Goal: Check status: Check status

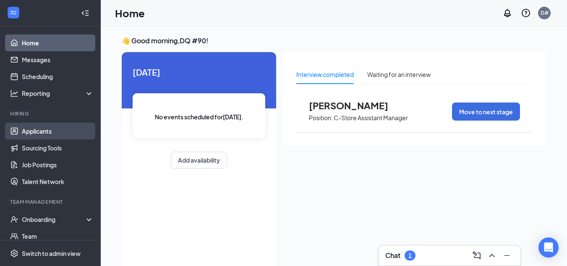
click at [44, 133] on link "Applicants" at bounding box center [58, 131] width 72 height 17
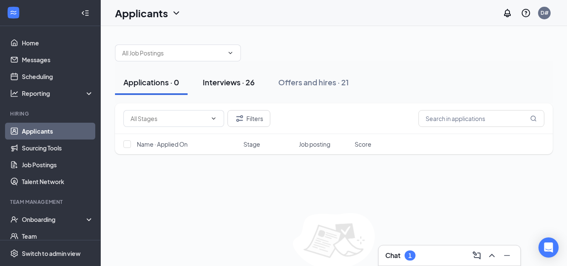
click at [224, 82] on div "Interviews · 26" at bounding box center [229, 82] width 52 height 10
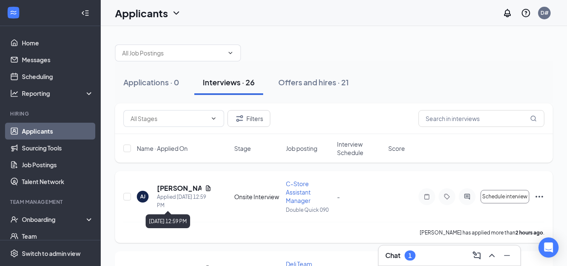
click at [173, 195] on div "Applied [DATE] 12:59 PM" at bounding box center [184, 201] width 55 height 17
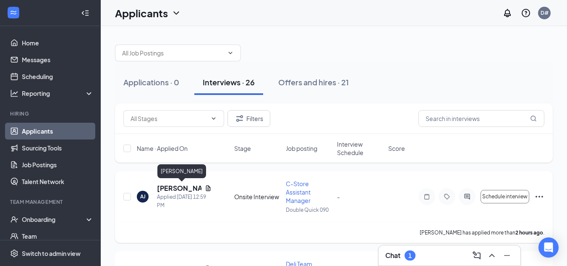
click at [164, 186] on h5 "[PERSON_NAME]" at bounding box center [179, 187] width 44 height 9
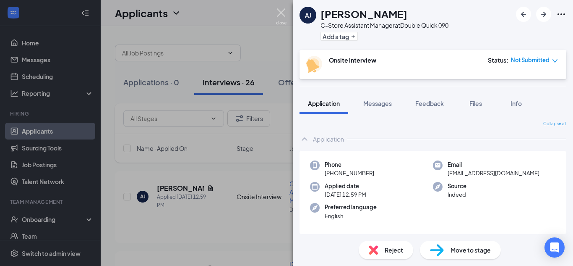
click at [281, 14] on img at bounding box center [281, 16] width 10 height 16
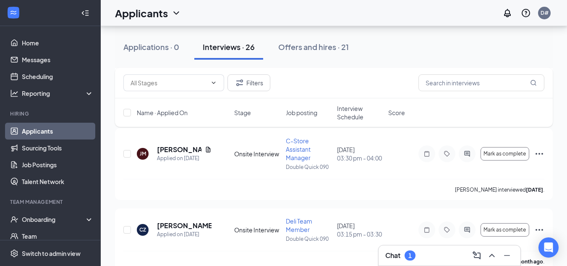
scroll to position [1840, 0]
